Goal: Transaction & Acquisition: Book appointment/travel/reservation

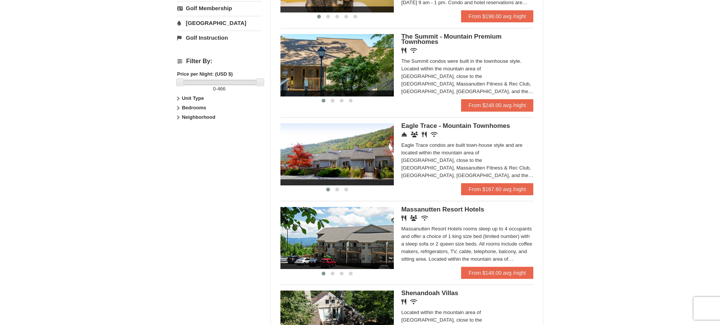
scroll to position [378, 0]
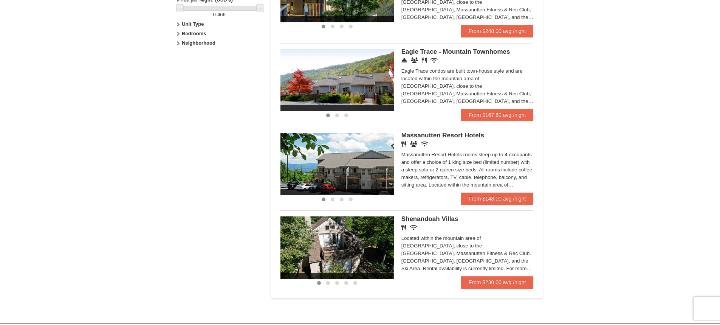
click at [363, 244] on img at bounding box center [337, 247] width 113 height 62
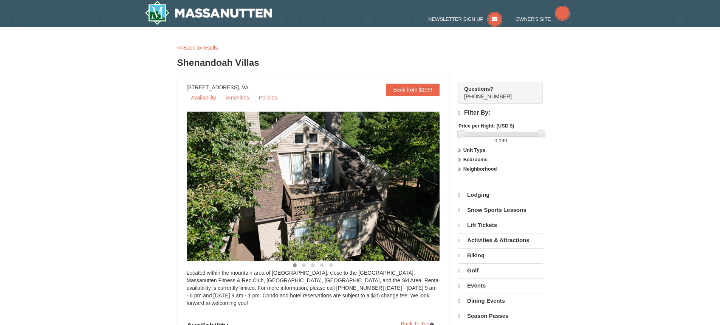
select select "10"
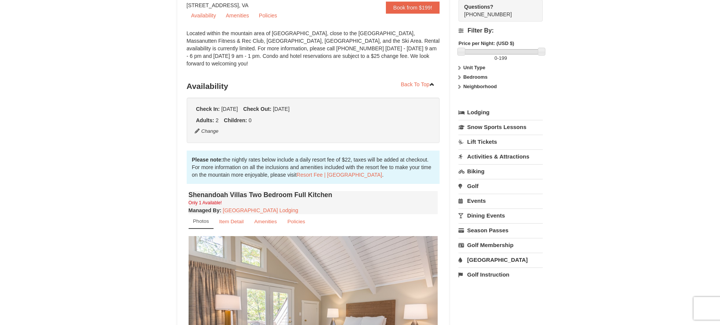
scroll to position [227, 0]
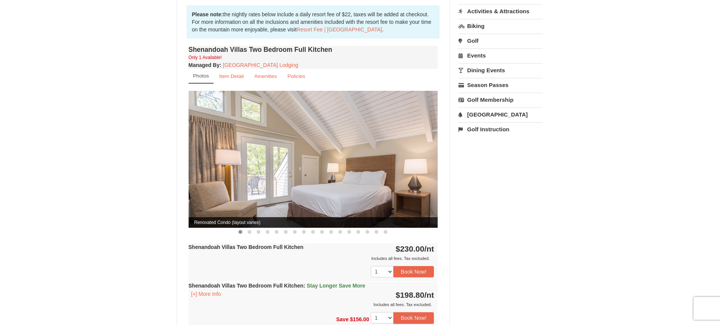
click at [407, 189] on img at bounding box center [314, 159] width 250 height 136
click at [248, 219] on span "Renovated Condo (layout varies)" at bounding box center [314, 222] width 250 height 11
click at [249, 228] on button at bounding box center [249, 232] width 9 height 8
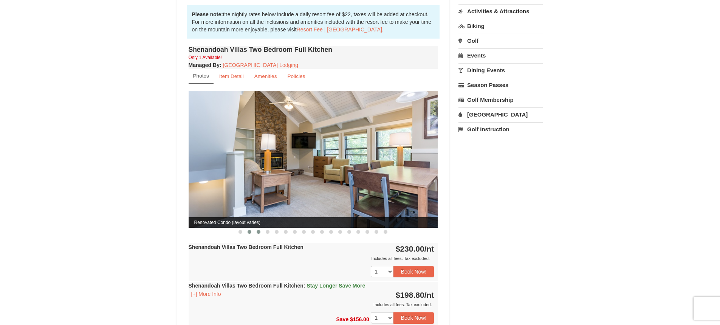
click at [259, 230] on span at bounding box center [259, 232] width 4 height 4
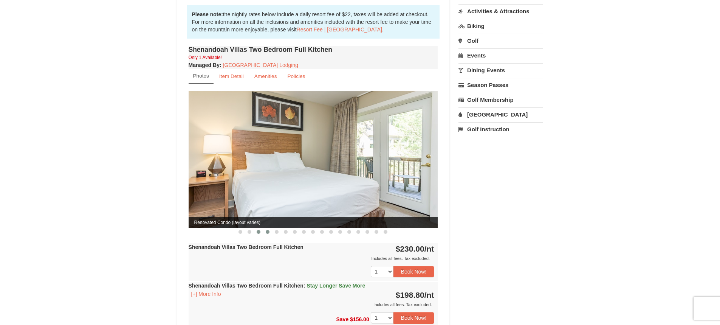
click at [270, 228] on button at bounding box center [267, 232] width 9 height 8
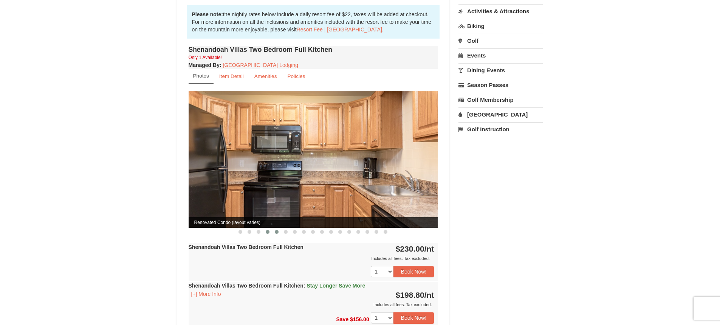
click at [273, 228] on button at bounding box center [276, 232] width 9 height 8
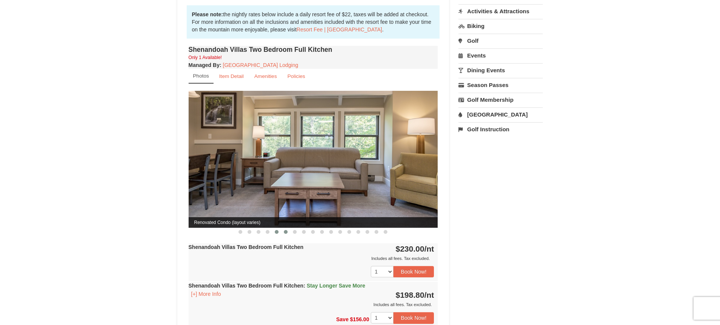
click at [284, 230] on span at bounding box center [286, 232] width 4 height 4
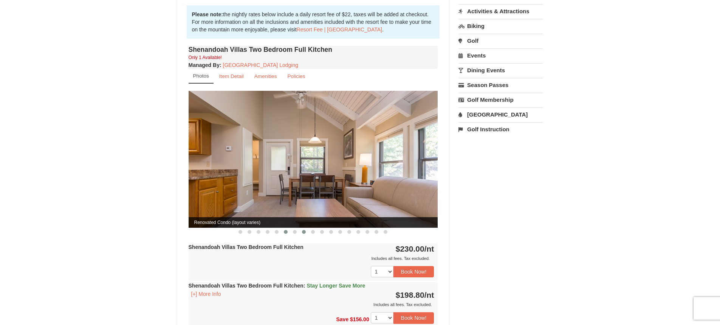
click at [301, 228] on button at bounding box center [303, 232] width 9 height 8
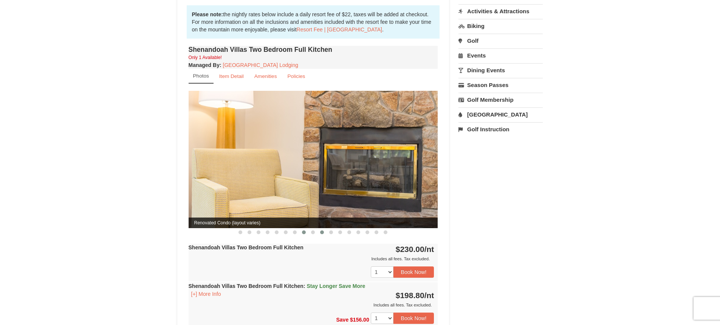
click at [319, 228] on button at bounding box center [322, 232] width 9 height 8
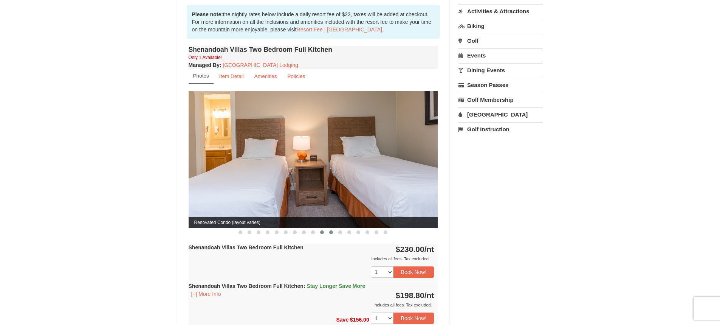
click at [333, 230] on span at bounding box center [331, 232] width 4 height 4
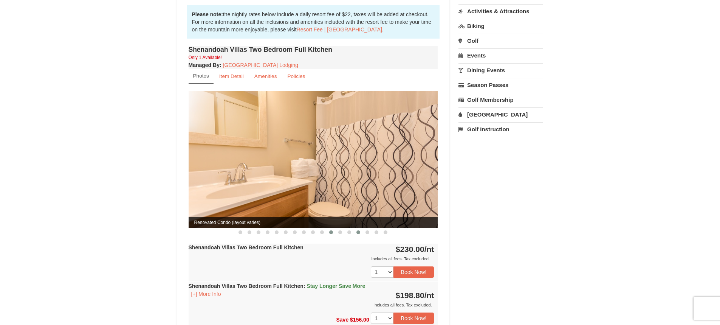
click at [359, 228] on button at bounding box center [358, 232] width 9 height 8
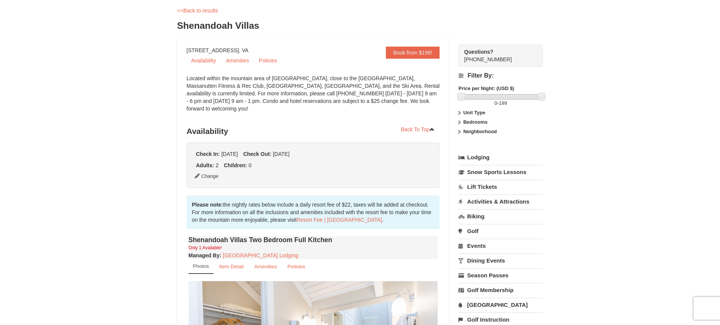
scroll to position [0, 0]
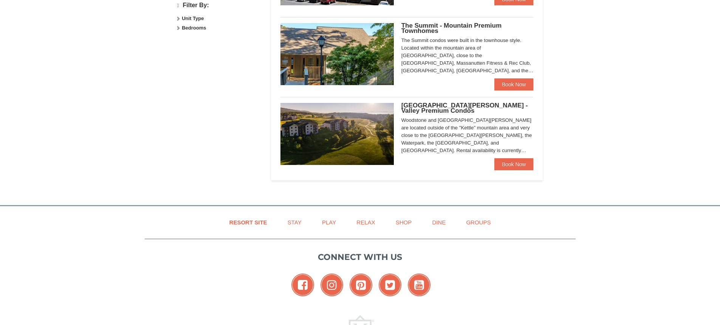
scroll to position [378, 0]
select select "10"
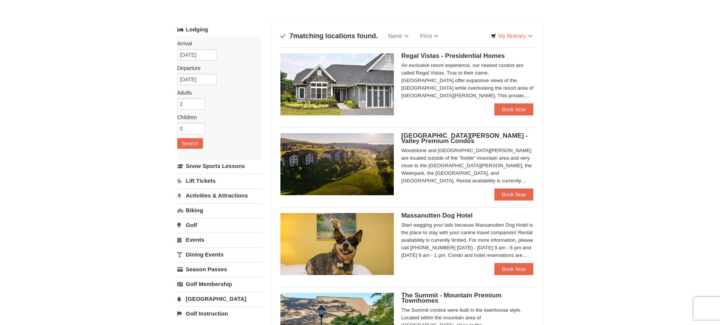
scroll to position [0, 0]
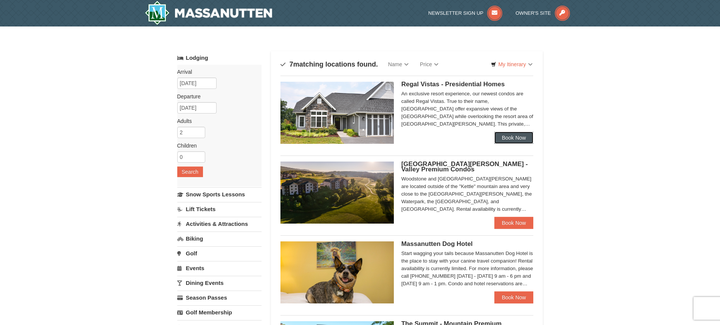
click at [511, 138] on link "Book Now" at bounding box center [514, 138] width 39 height 12
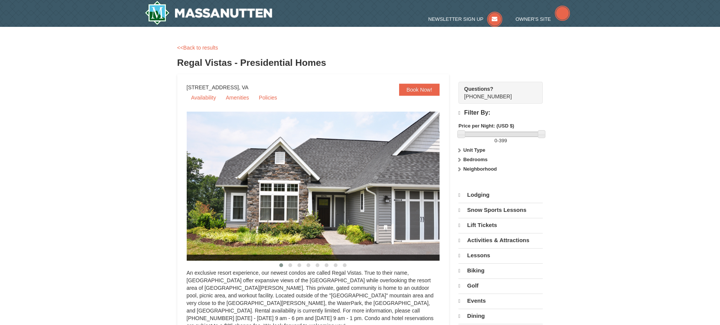
select select "10"
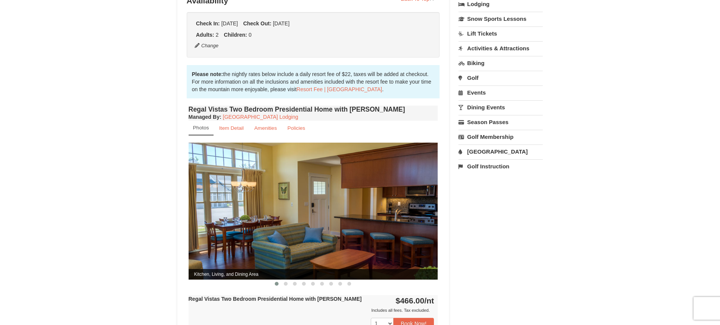
scroll to position [227, 0]
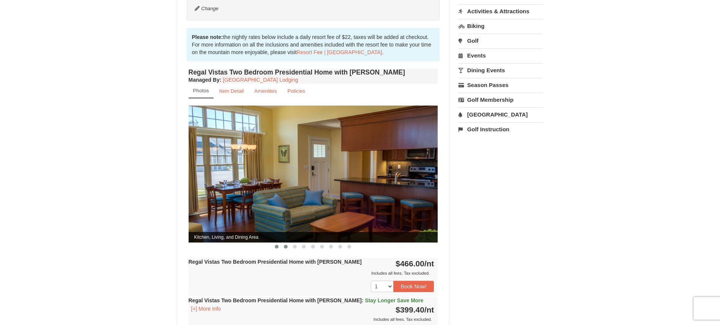
click at [288, 243] on button at bounding box center [285, 247] width 9 height 8
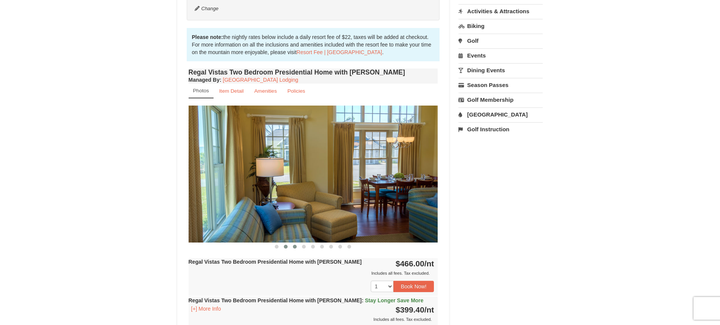
click at [296, 245] on span at bounding box center [295, 247] width 4 height 4
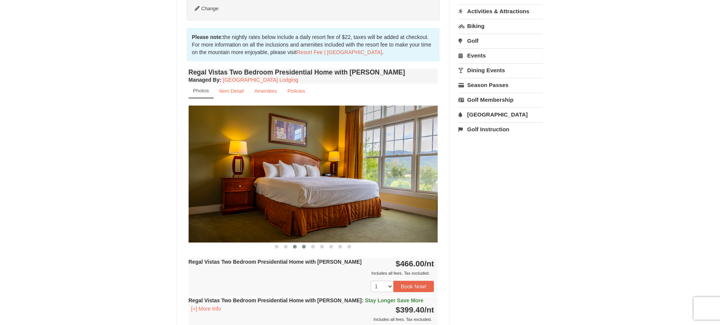
click at [305, 245] on span at bounding box center [304, 247] width 4 height 4
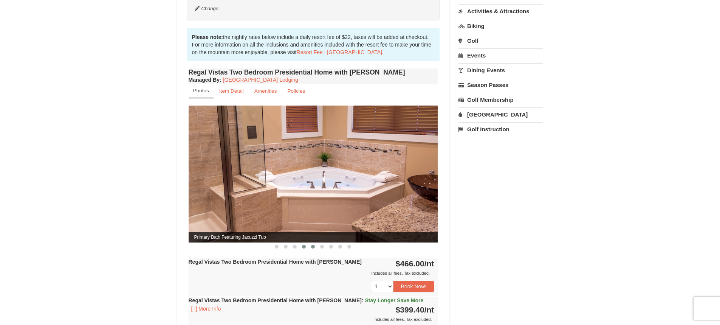
click at [311, 243] on button at bounding box center [313, 247] width 9 height 8
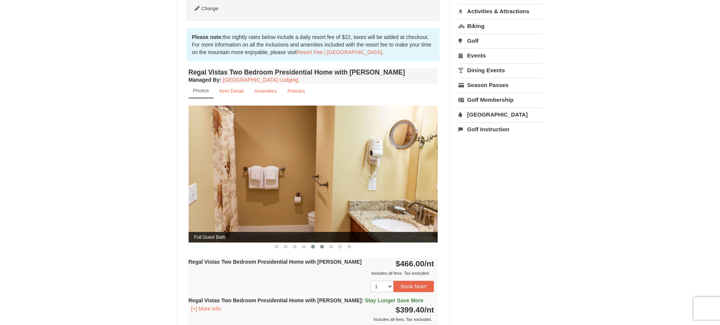
click at [323, 245] on span at bounding box center [322, 247] width 4 height 4
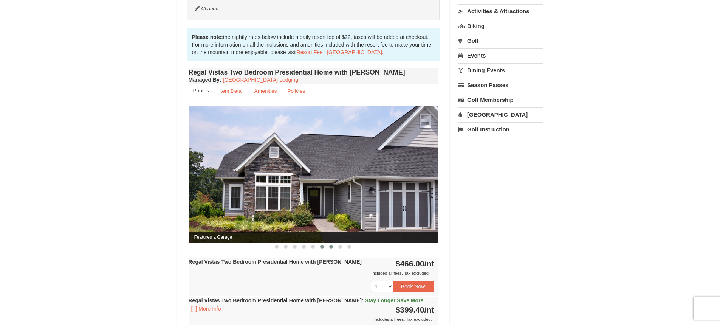
click at [330, 245] on span at bounding box center [331, 247] width 4 height 4
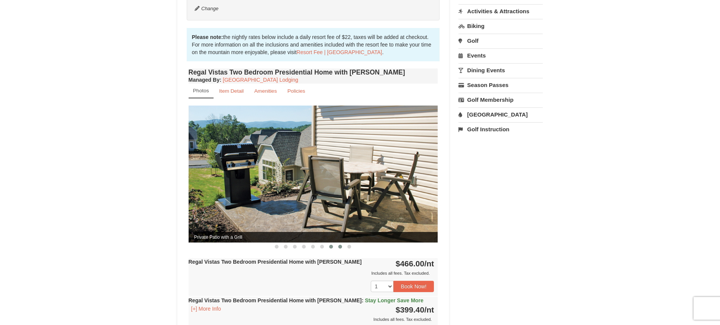
click at [342, 245] on span at bounding box center [340, 247] width 4 height 4
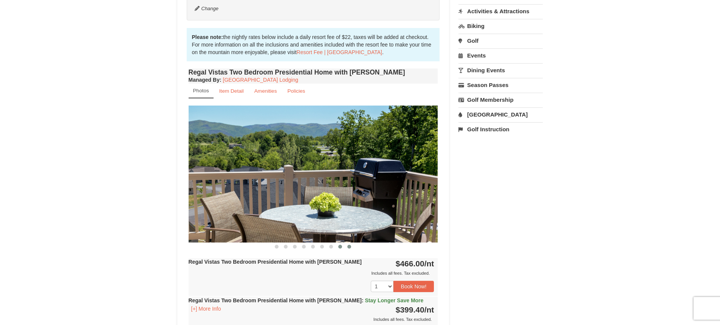
click at [350, 245] on span at bounding box center [349, 247] width 4 height 4
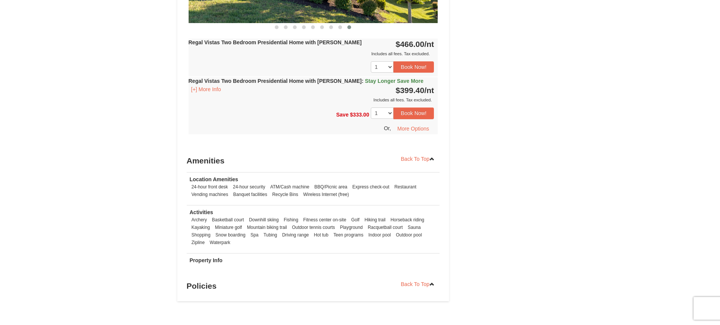
scroll to position [567, 0]
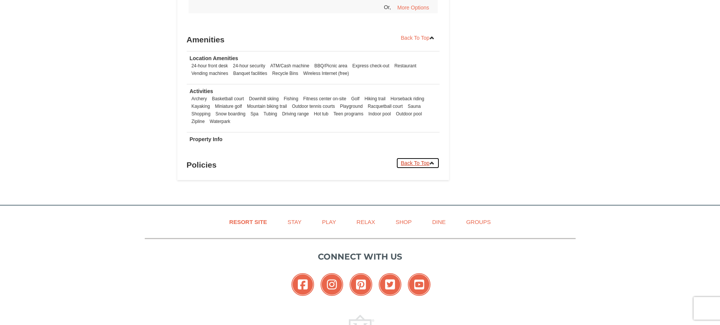
click at [408, 157] on link "Back To Top" at bounding box center [418, 162] width 44 height 11
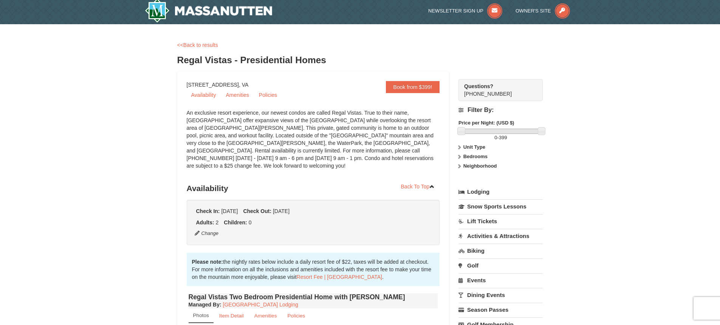
scroll to position [0, 0]
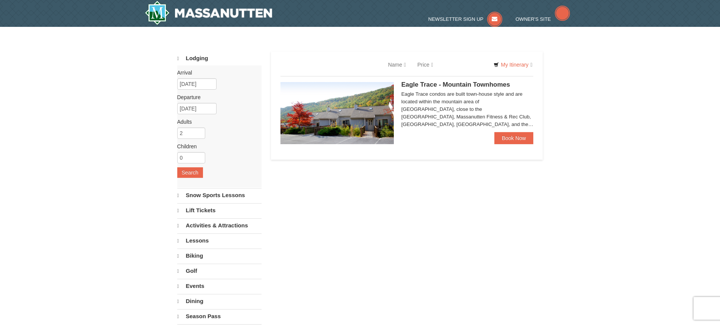
select select "10"
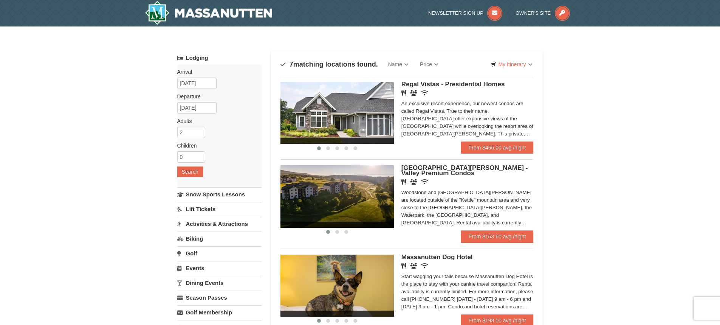
click at [347, 203] on img at bounding box center [337, 196] width 113 height 62
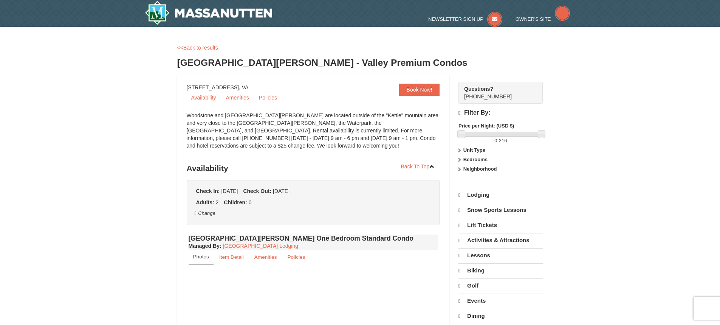
scroll to position [226, 0]
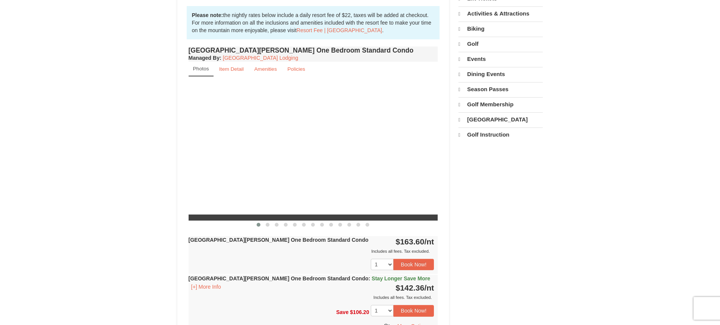
select select "10"
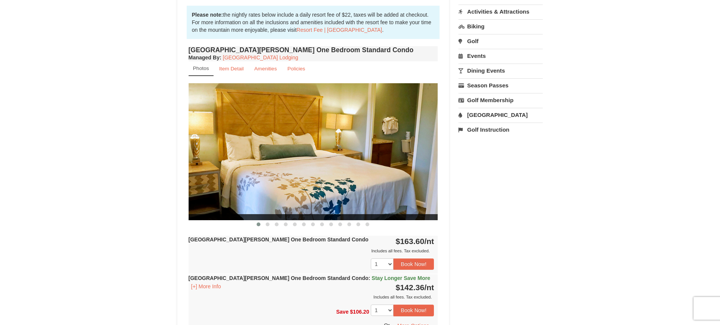
click at [412, 169] on img at bounding box center [314, 151] width 250 height 136
drag, startPoint x: 381, startPoint y: 203, endPoint x: 255, endPoint y: 252, distance: 135.7
click at [251, 254] on div "Woodstone Meadows One Bedroom Standard Condo Managed By : Massanutten Resort Lo…" at bounding box center [313, 227] width 253 height 367
click at [266, 224] on span at bounding box center [268, 224] width 4 height 4
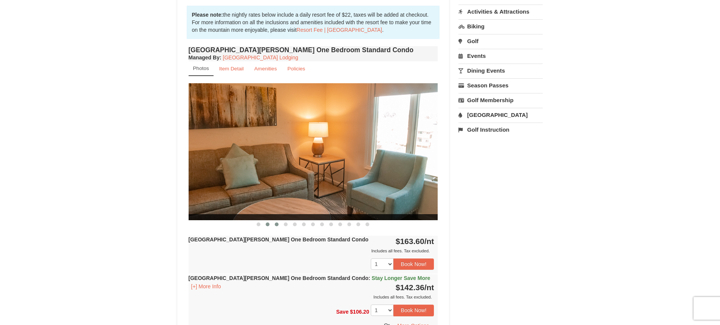
click at [273, 223] on button at bounding box center [276, 224] width 9 height 8
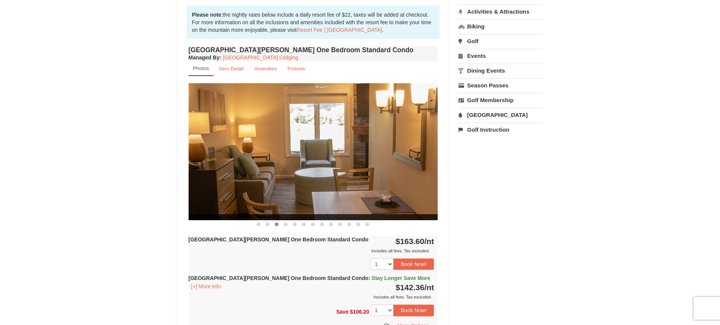
click at [281, 223] on button at bounding box center [276, 224] width 9 height 8
click at [294, 223] on span at bounding box center [295, 224] width 4 height 4
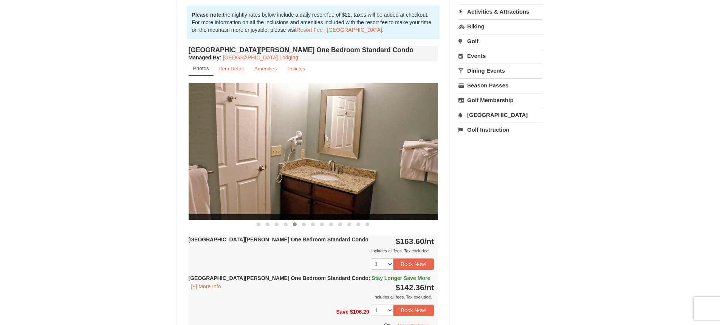
click at [298, 223] on button at bounding box center [294, 224] width 9 height 8
click at [307, 225] on button at bounding box center [303, 224] width 9 height 8
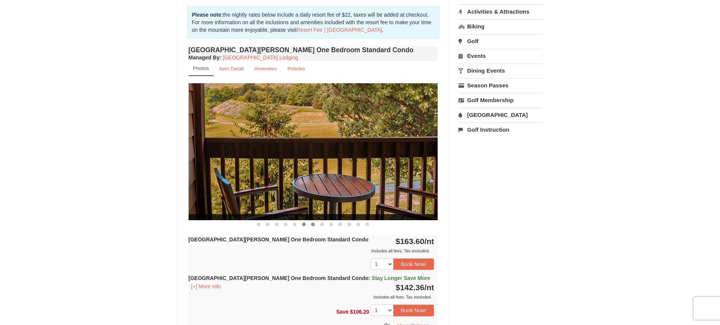
click at [317, 223] on button at bounding box center [313, 224] width 9 height 8
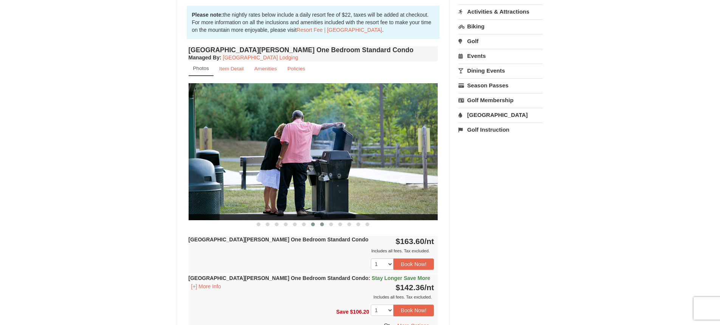
click at [324, 226] on button at bounding box center [322, 224] width 9 height 8
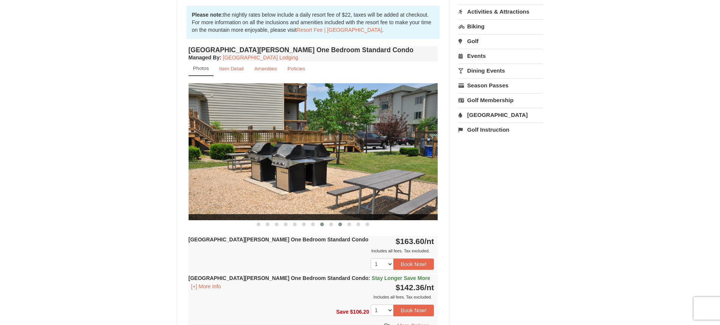
drag, startPoint x: 334, startPoint y: 223, endPoint x: 338, endPoint y: 227, distance: 5.9
click at [334, 225] on button at bounding box center [331, 224] width 9 height 8
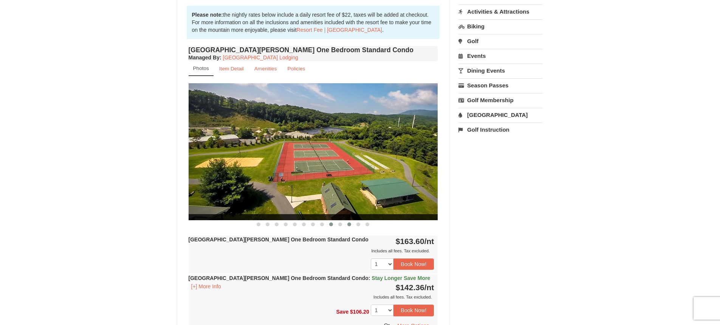
click at [350, 224] on span at bounding box center [349, 224] width 4 height 4
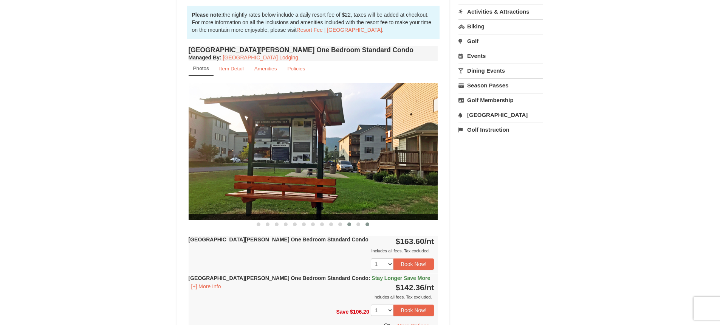
click at [364, 225] on button at bounding box center [367, 224] width 9 height 8
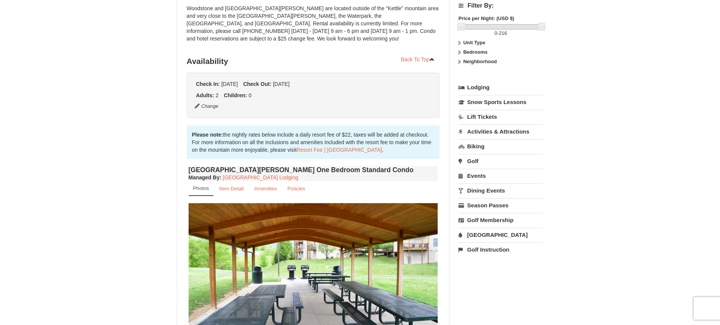
scroll to position [0, 0]
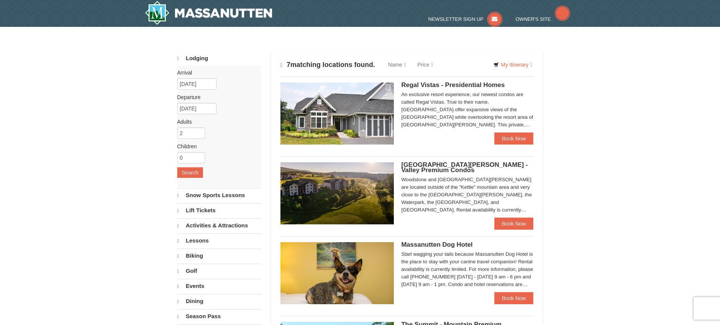
select select "10"
